Goal: Understand process/instructions: Learn how to perform a task or action

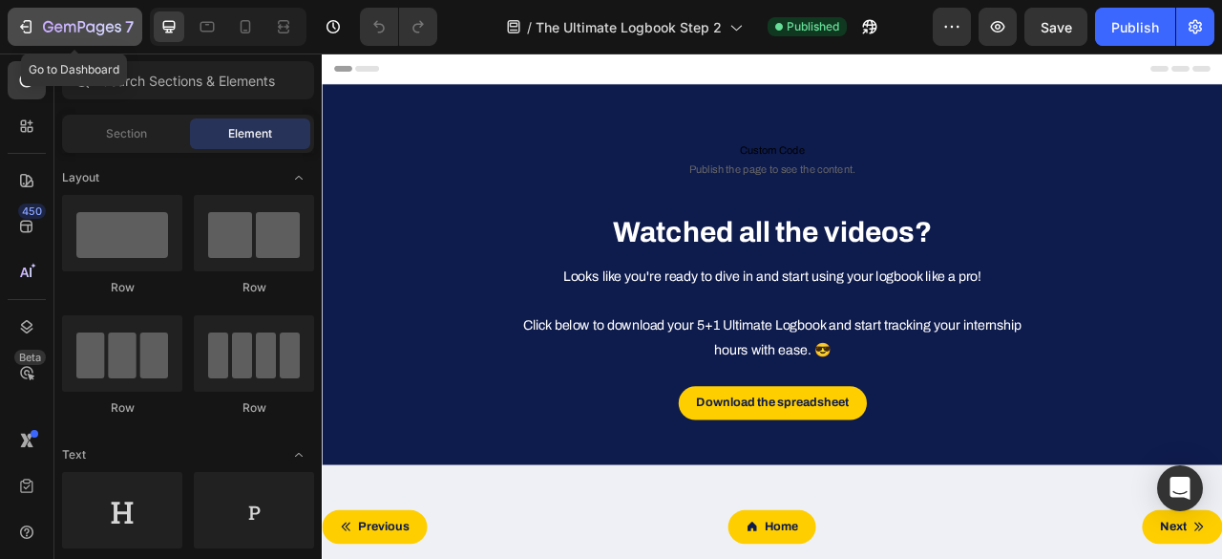
click at [24, 22] on icon "button" at bounding box center [28, 26] width 9 height 13
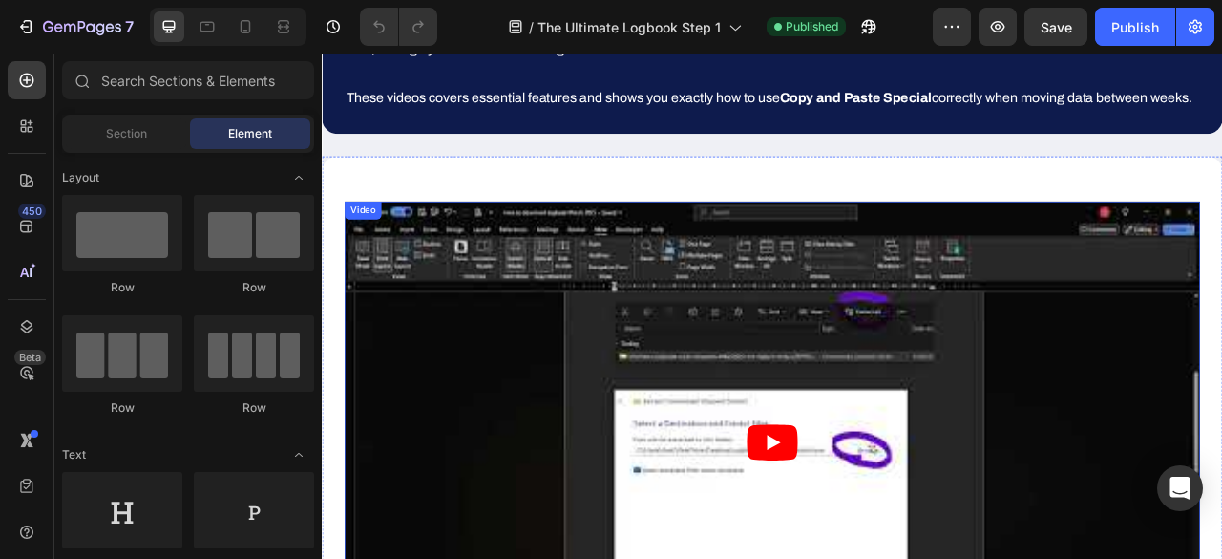
scroll to position [357, 0]
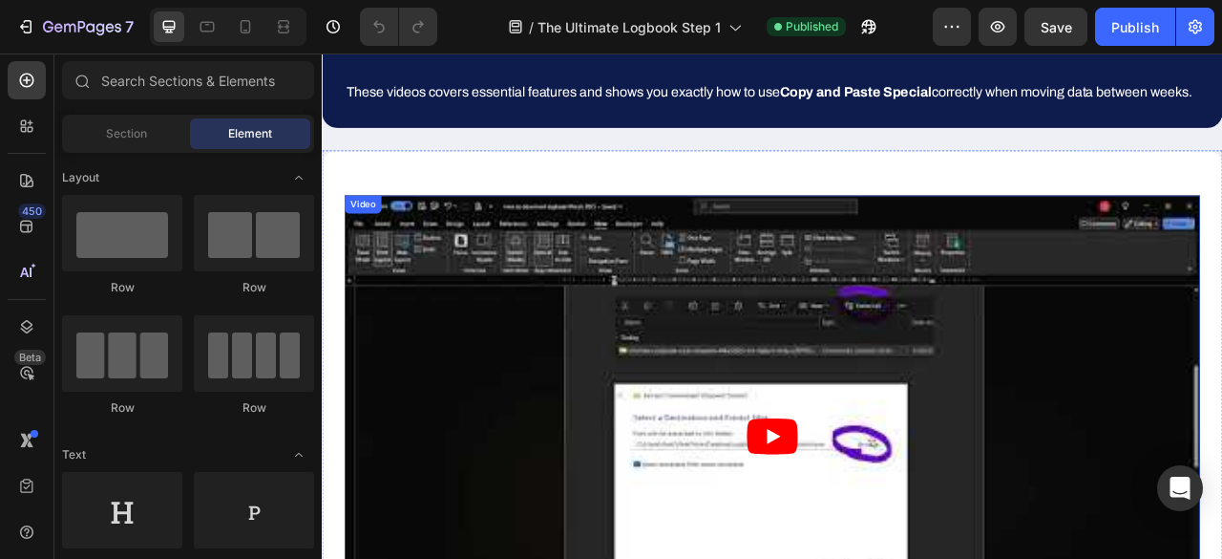
click at [637, 312] on article at bounding box center [894, 540] width 1089 height 612
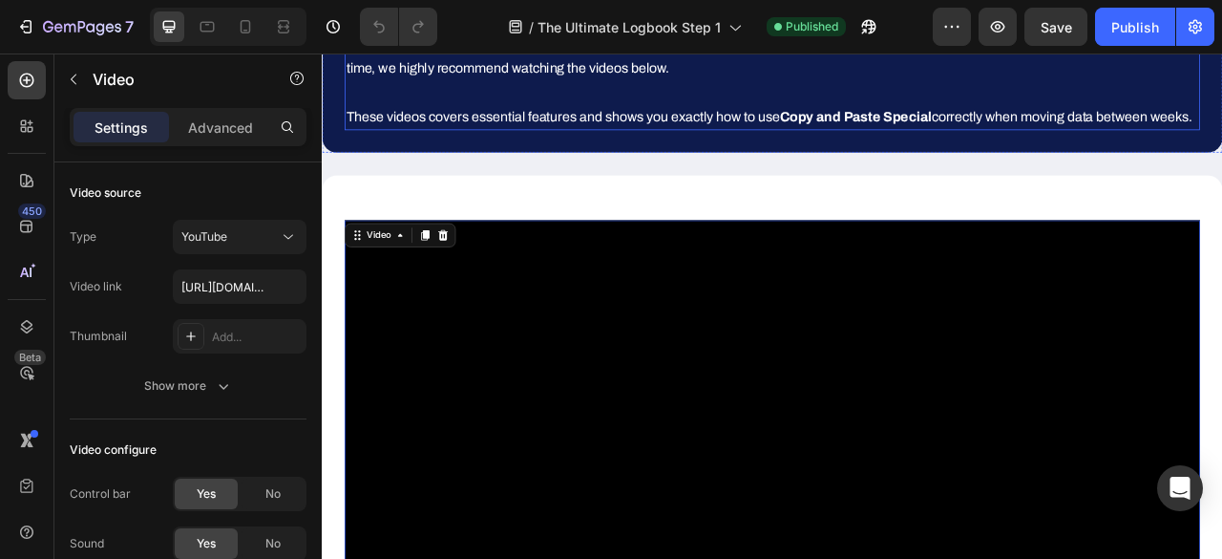
scroll to position [288, 0]
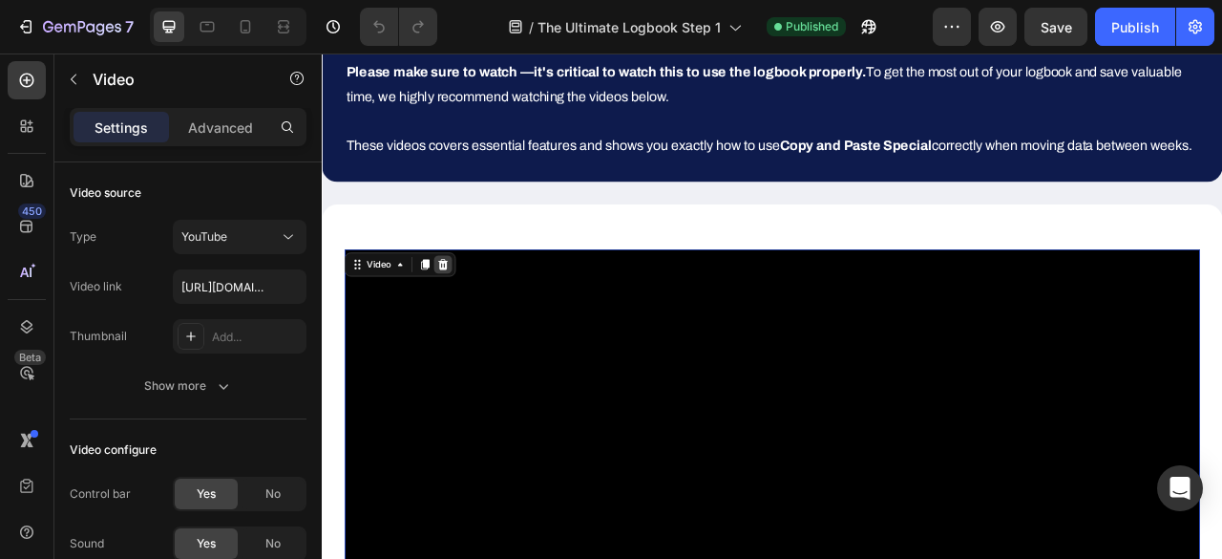
click at [476, 329] on icon at bounding box center [476, 321] width 12 height 13
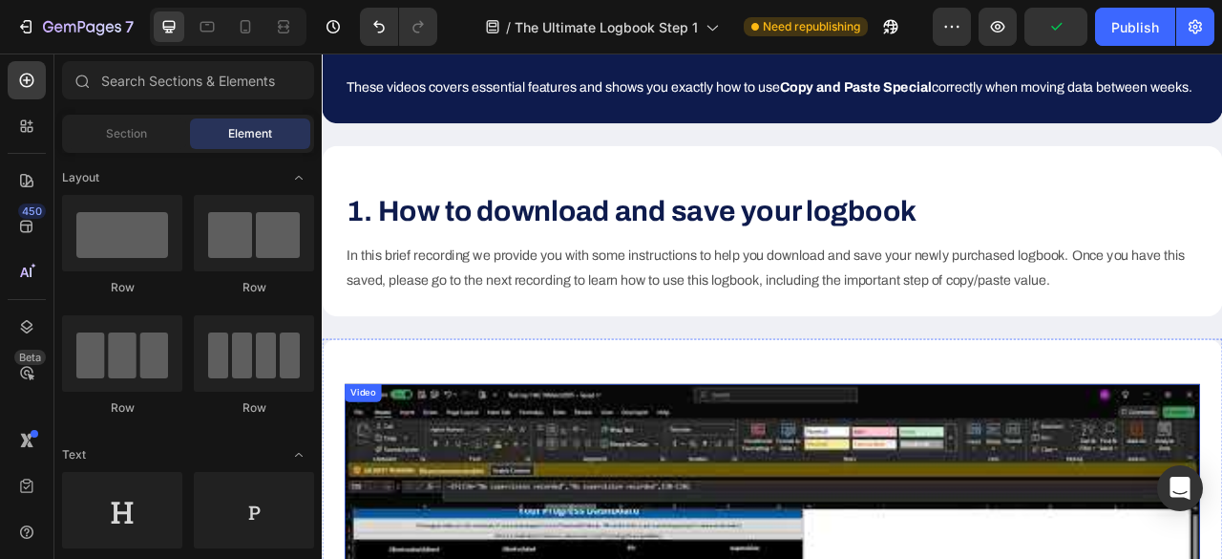
scroll to position [371, 0]
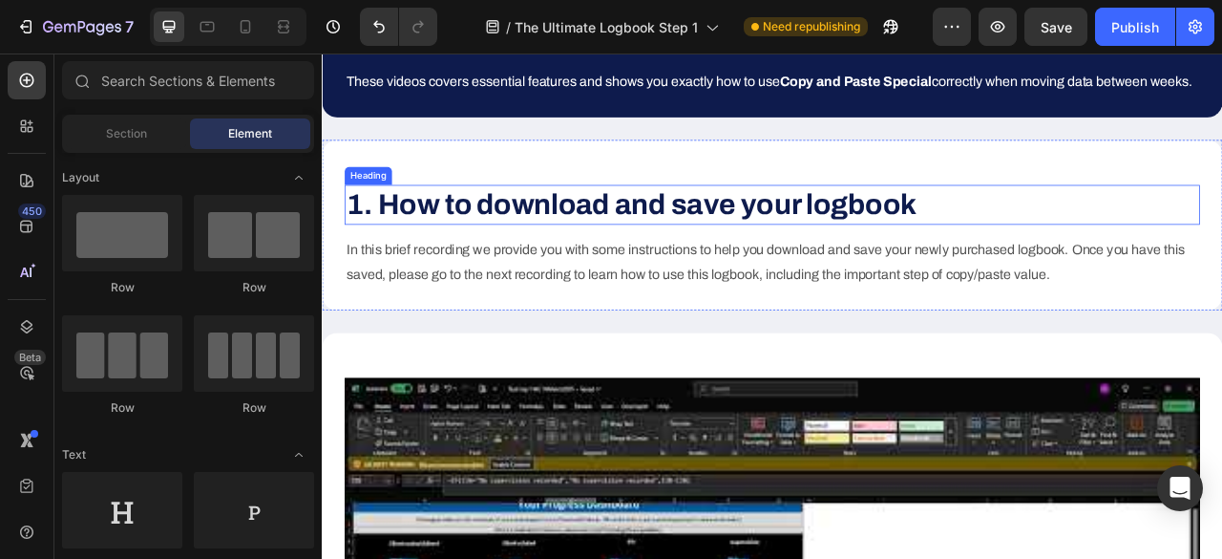
click at [922, 265] on strong "1. How to download and save your logbook" at bounding box center [715, 245] width 726 height 39
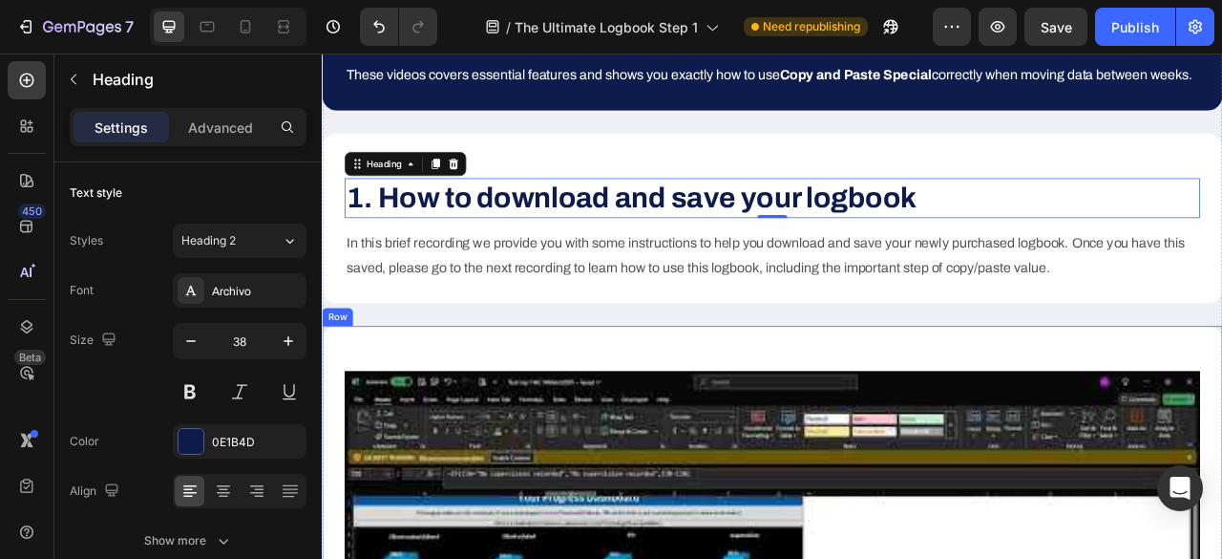
scroll to position [378, 0]
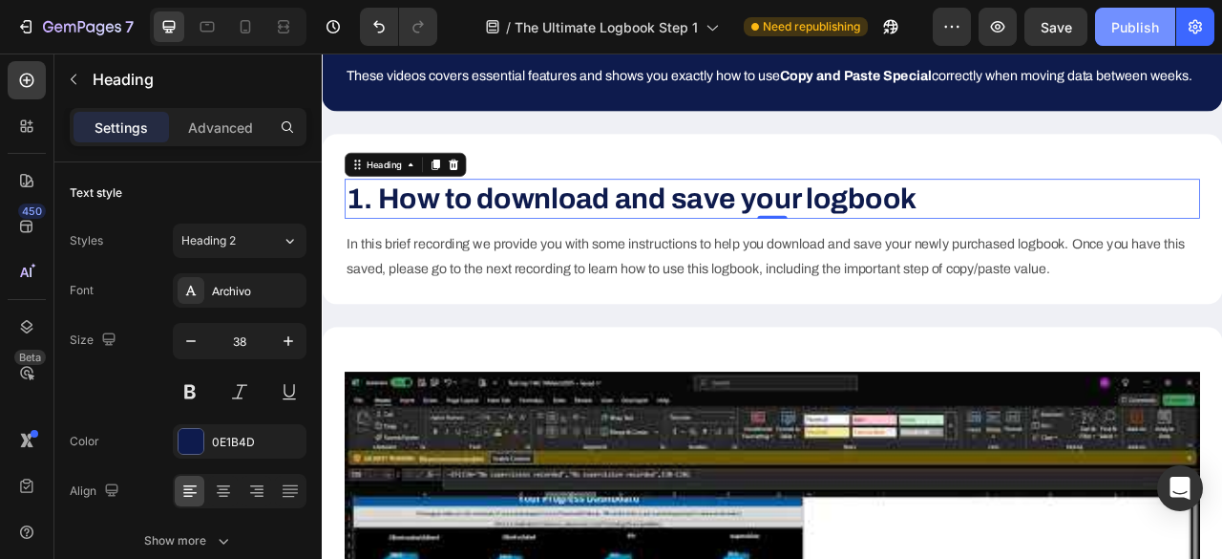
click at [1144, 32] on div "Publish" at bounding box center [1136, 27] width 48 height 20
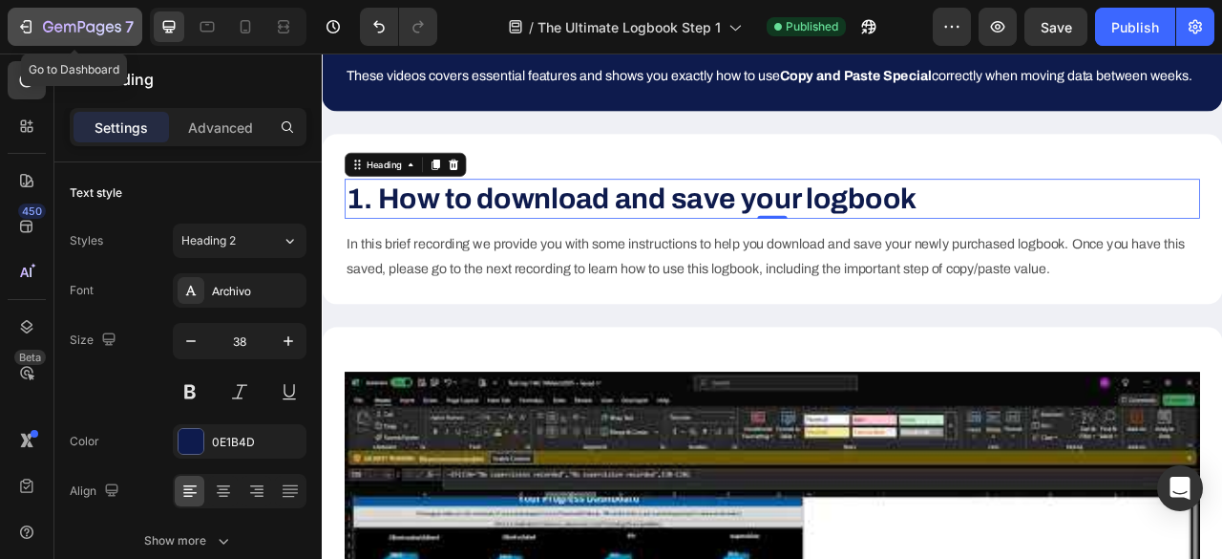
click at [28, 22] on icon "button" at bounding box center [25, 26] width 19 height 19
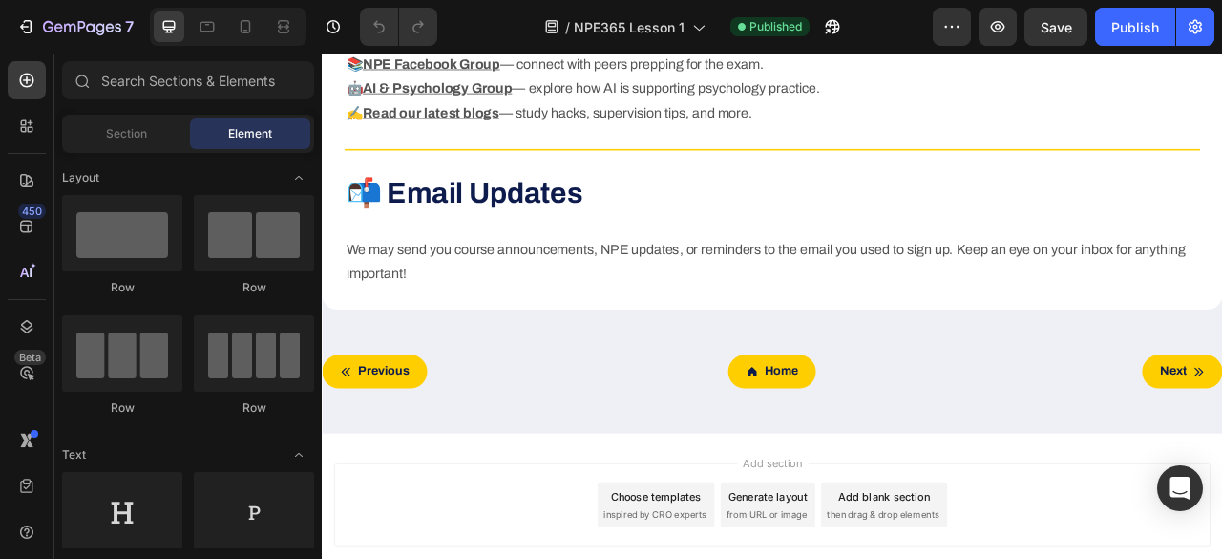
scroll to position [6018, 0]
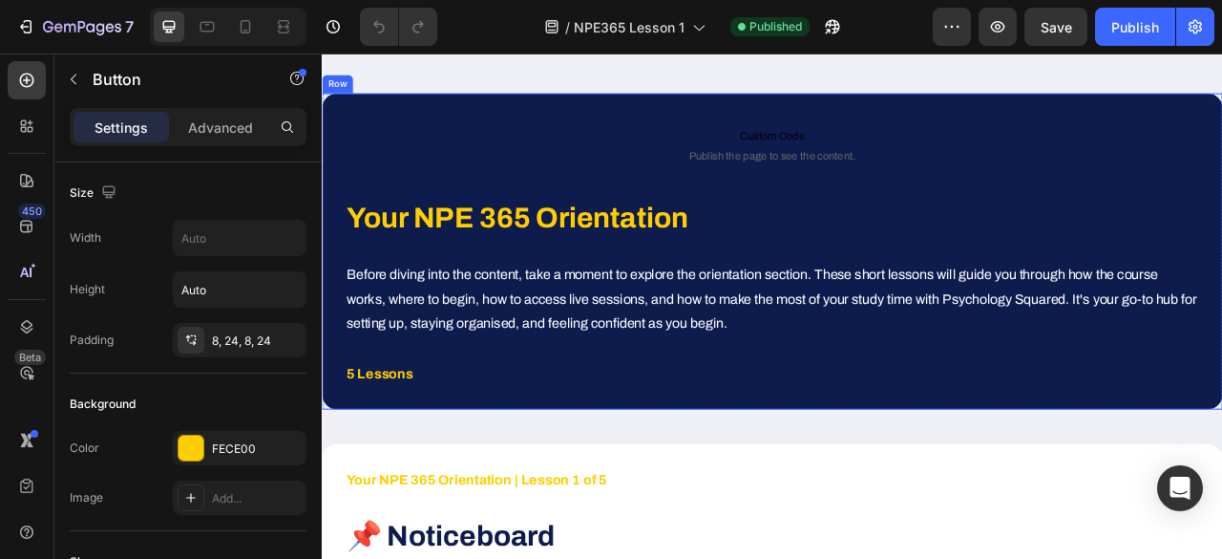
scroll to position [49, 0]
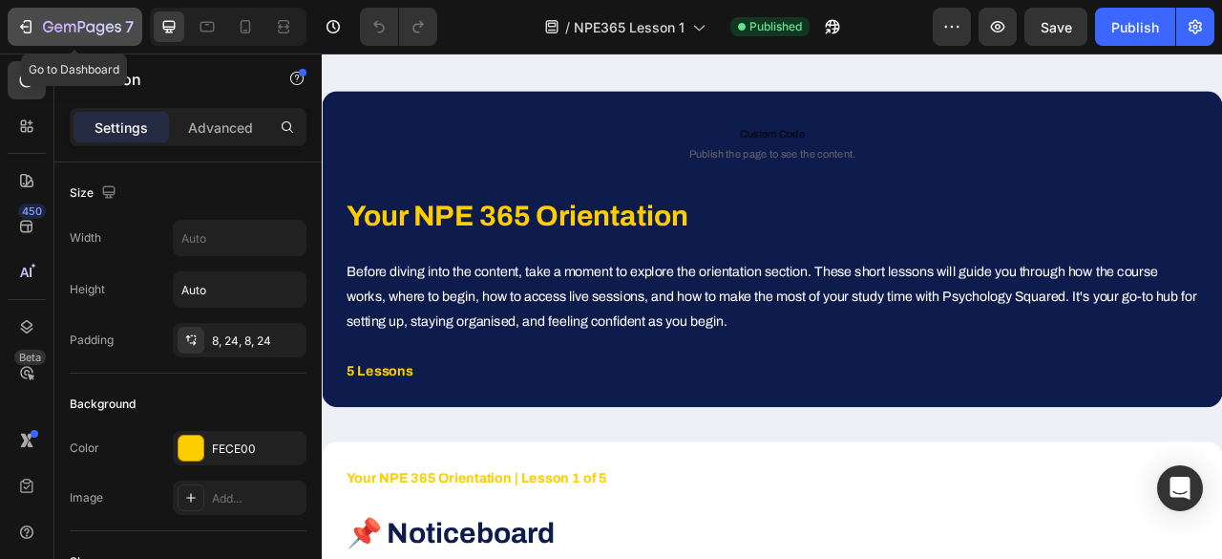
click at [64, 30] on icon "button" at bounding box center [69, 28] width 11 height 9
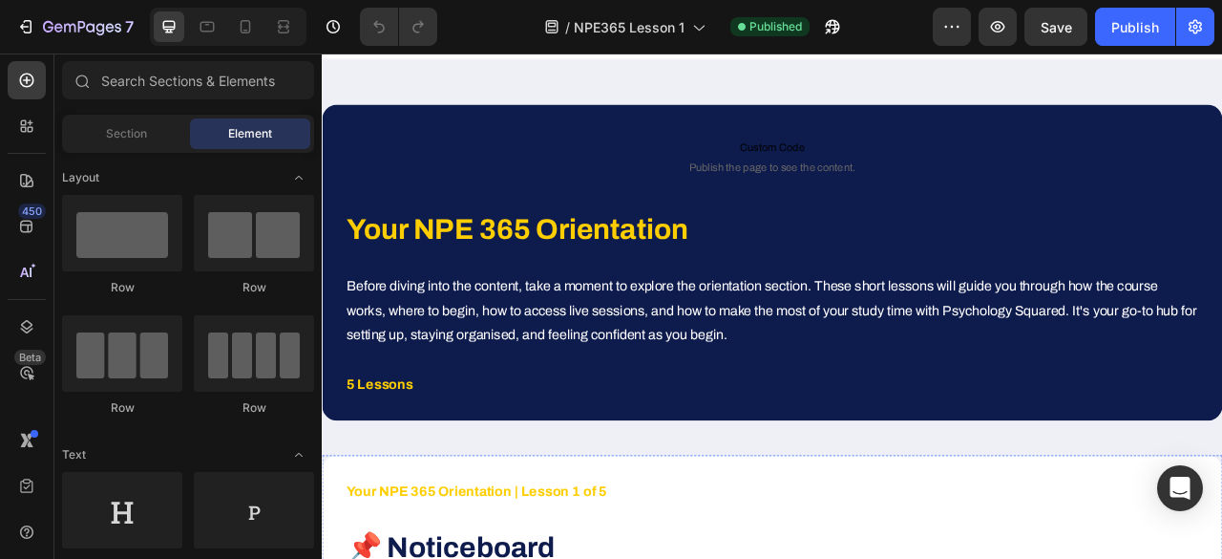
scroll to position [15, 0]
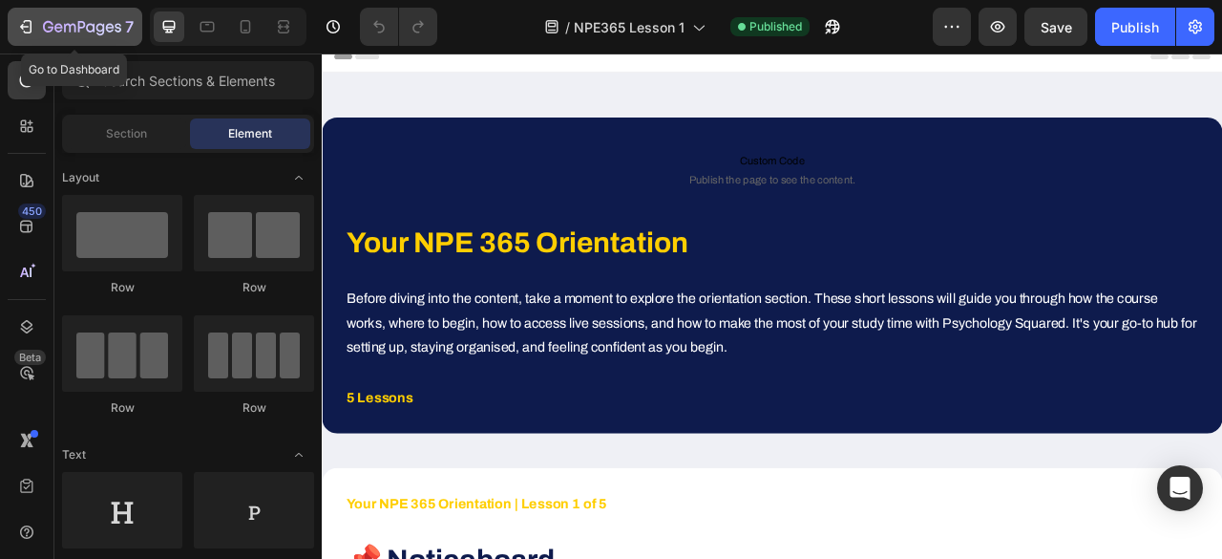
click at [25, 18] on icon "button" at bounding box center [25, 26] width 19 height 19
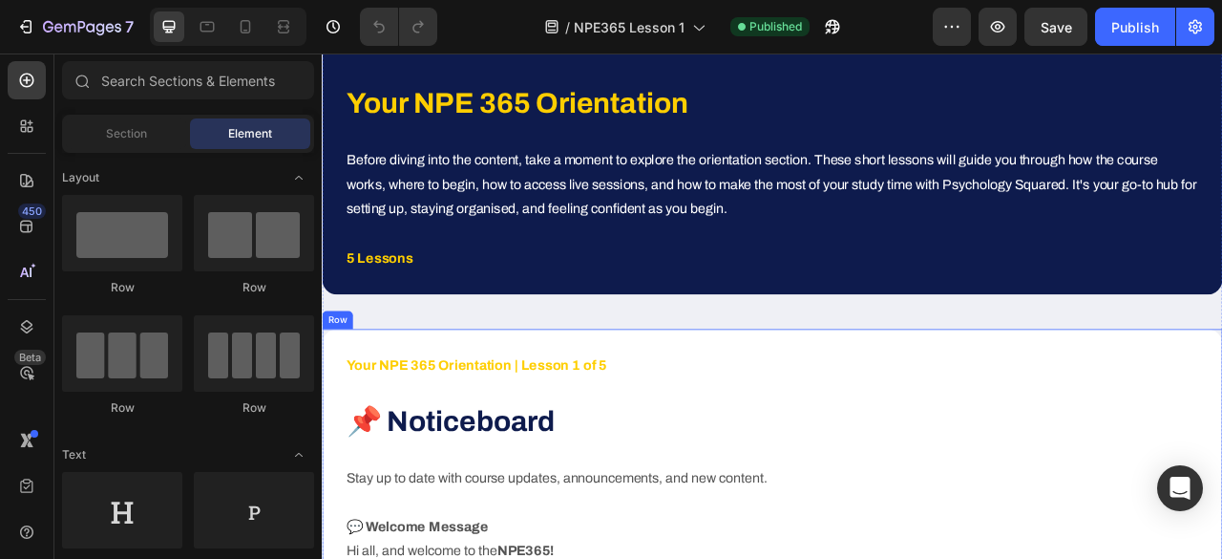
scroll to position [190, 0]
